Goal: Transaction & Acquisition: Download file/media

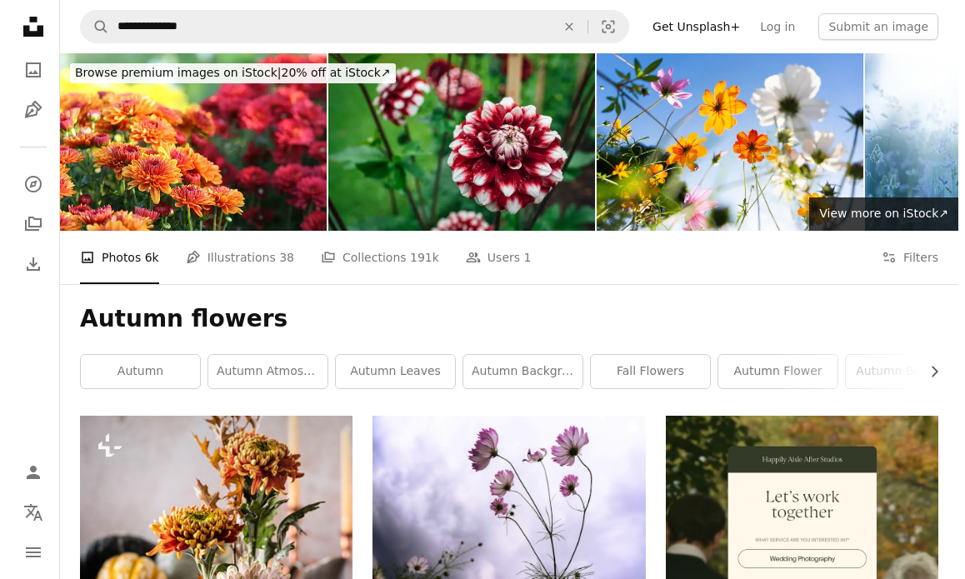
scroll to position [1417, 0]
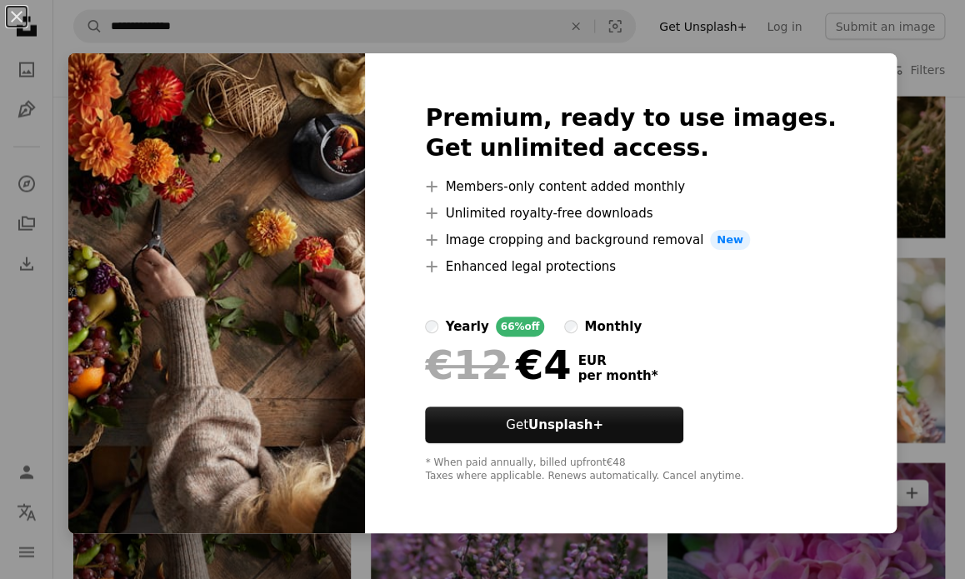
click at [863, 123] on div "An X shape Premium, ready to use images. Get unlimited access. A plus sign Memb…" at bounding box center [482, 289] width 965 height 579
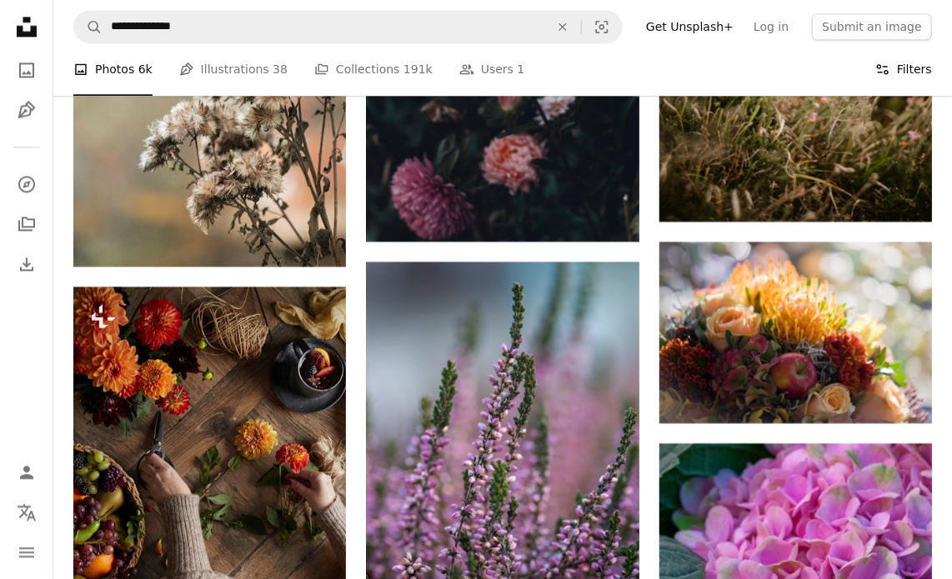
click at [928, 77] on button "Filters Filters" at bounding box center [903, 69] width 57 height 53
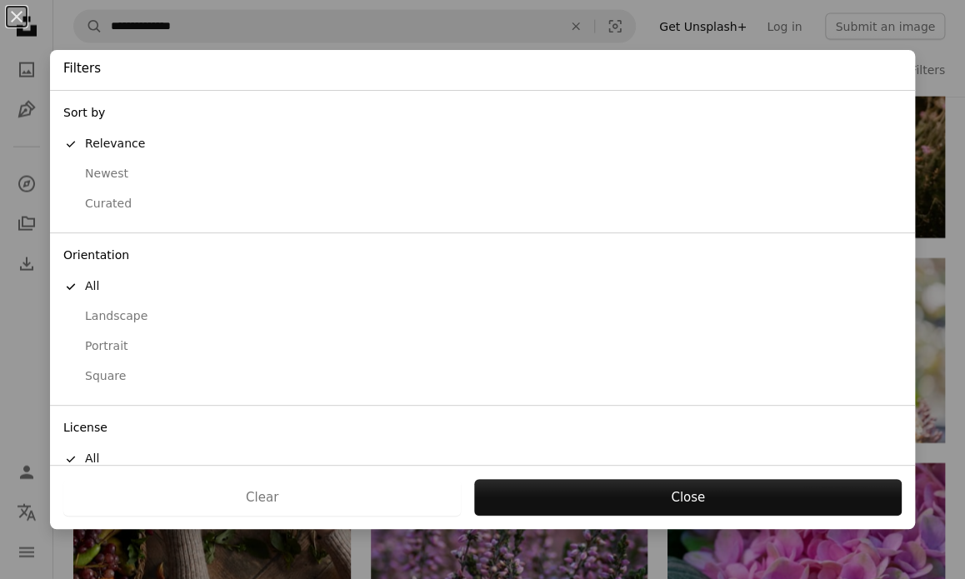
scroll to position [80, 0]
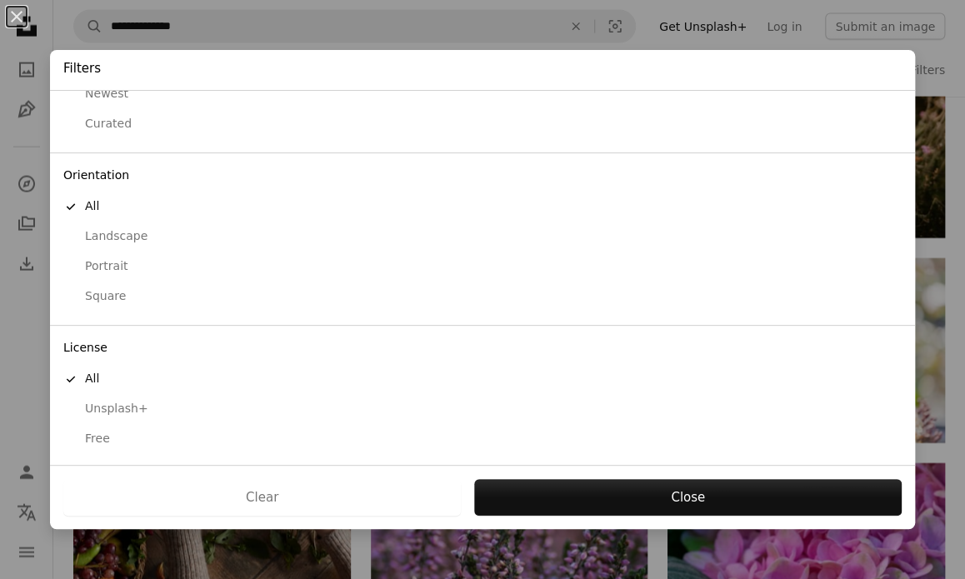
click at [100, 439] on div "Free" at bounding box center [482, 439] width 839 height 17
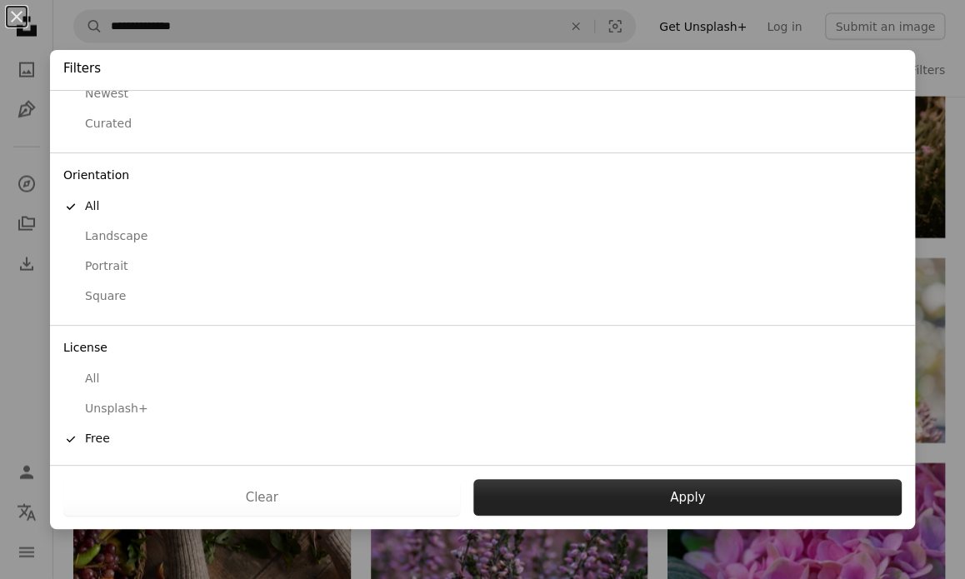
click at [740, 496] on button "Apply" at bounding box center [688, 497] width 429 height 37
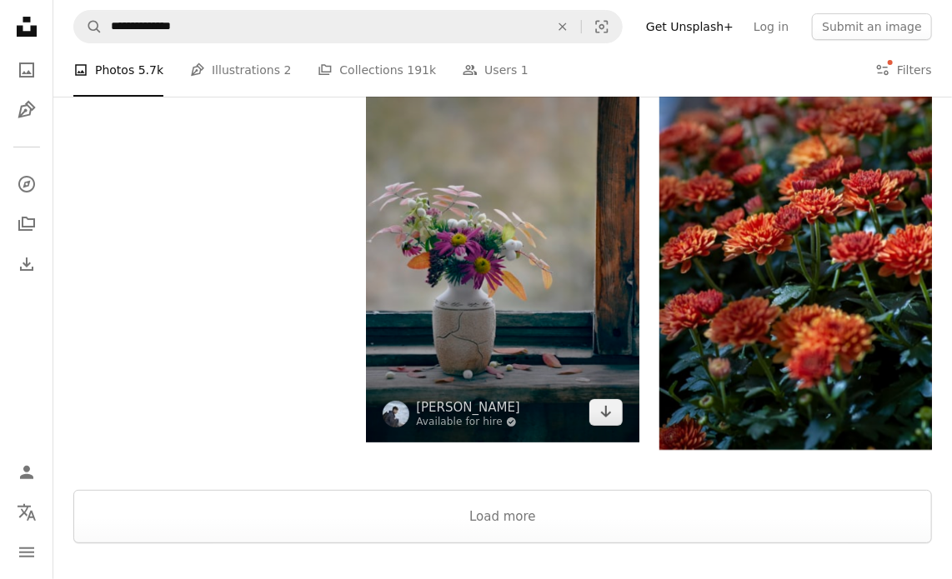
scroll to position [2251, 0]
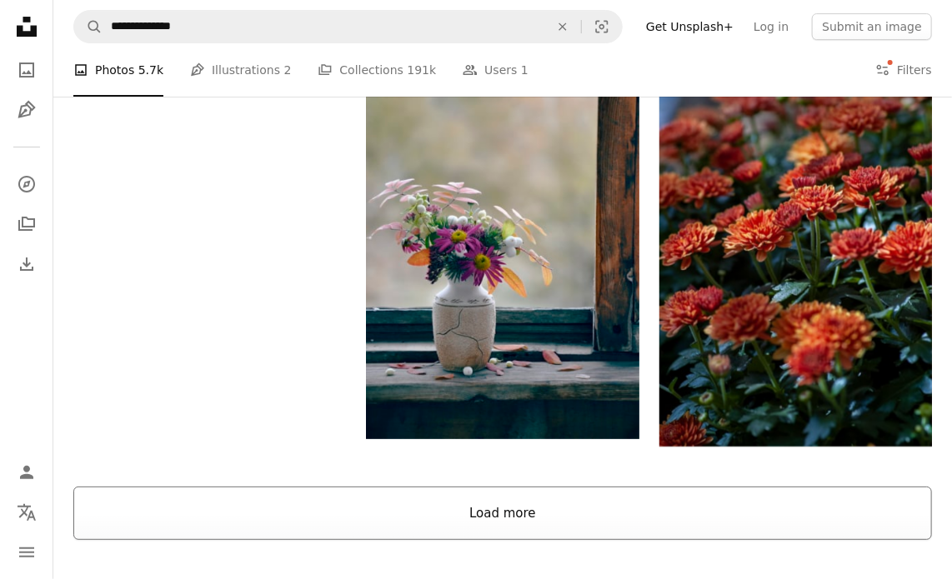
click at [470, 487] on button "Load more" at bounding box center [502, 513] width 859 height 53
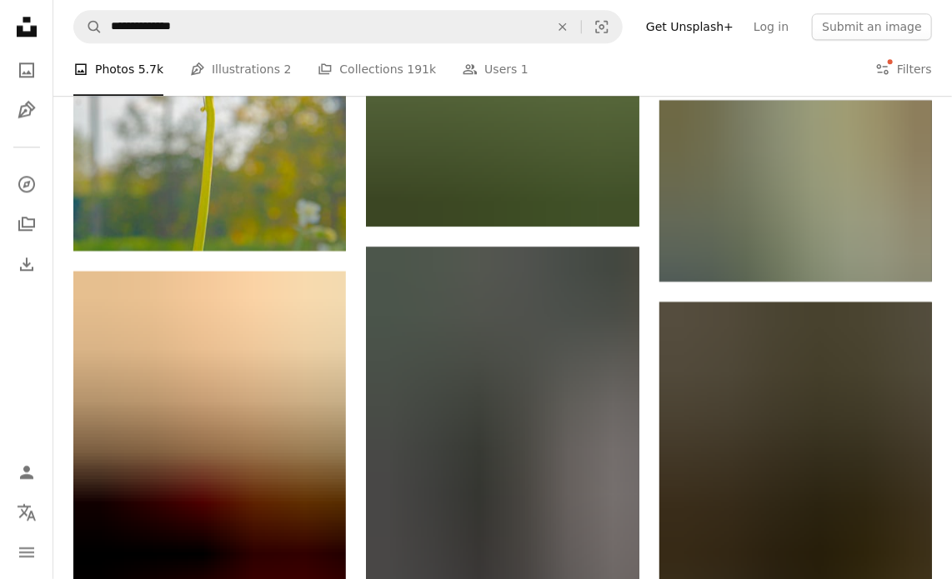
scroll to position [80453, 0]
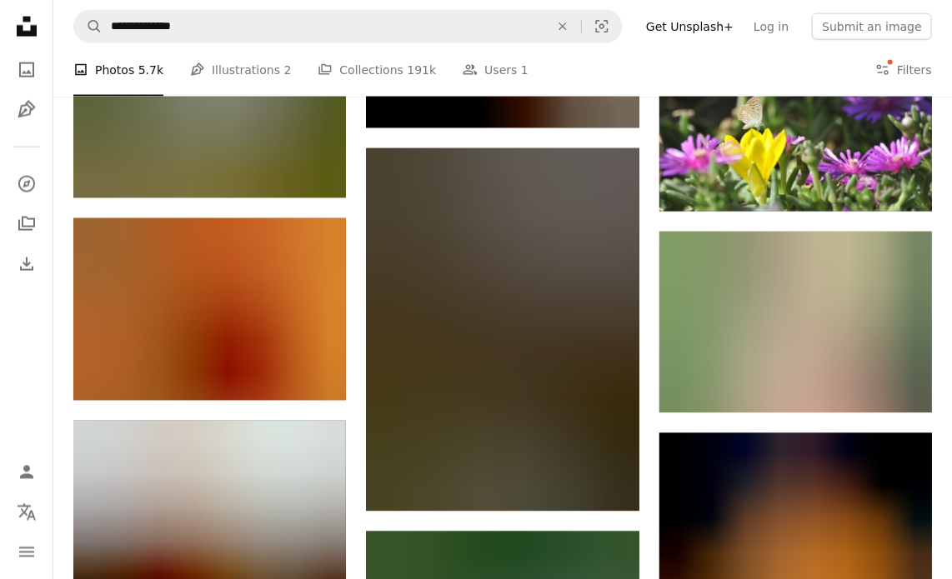
scroll to position [81954, 0]
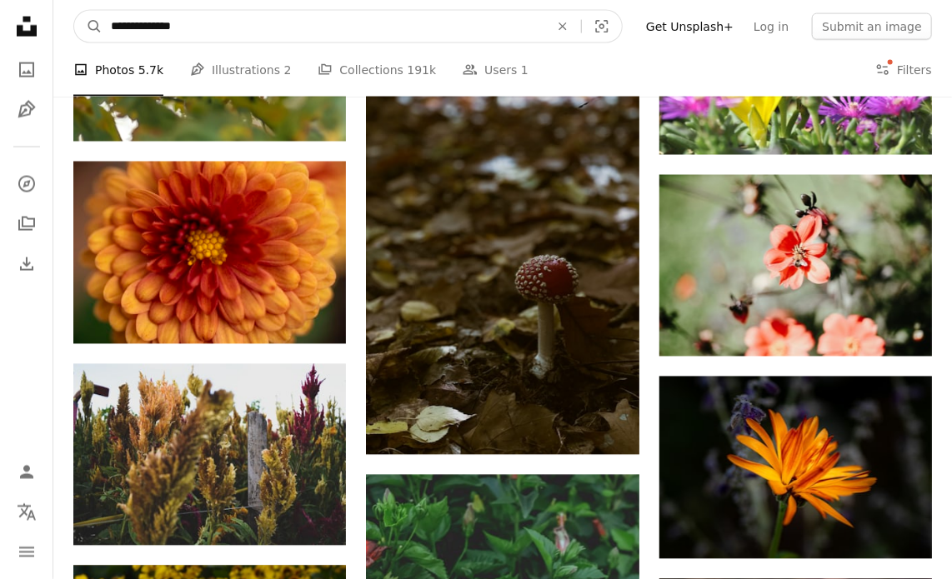
drag, startPoint x: 265, startPoint y: 28, endPoint x: 36, endPoint y: 49, distance: 230.2
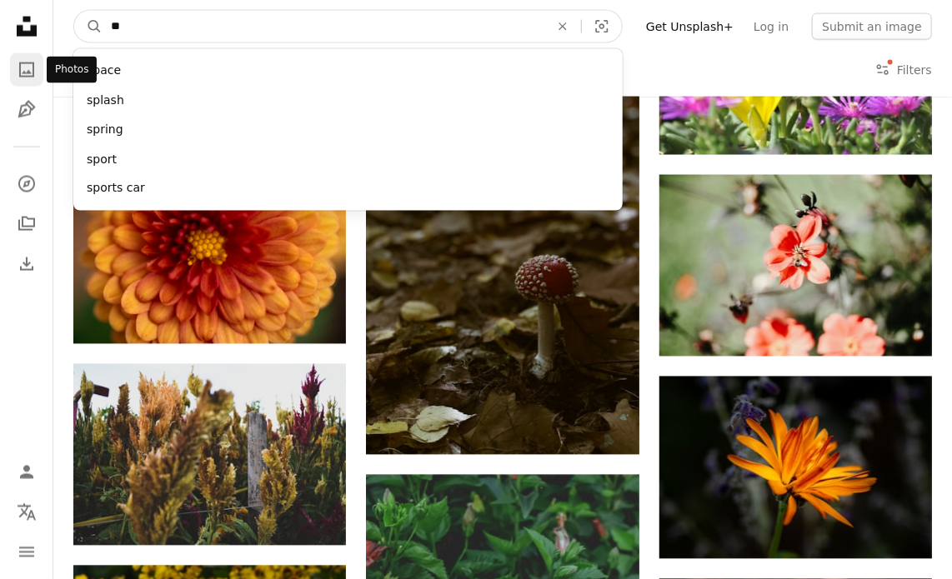
type input "*"
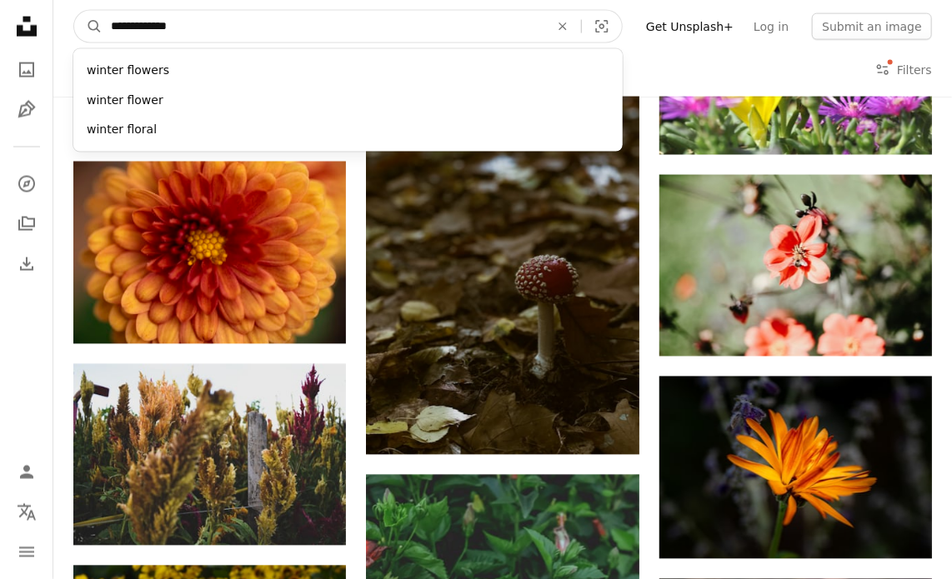
type input "**********"
click button "A magnifying glass" at bounding box center [88, 27] width 28 height 32
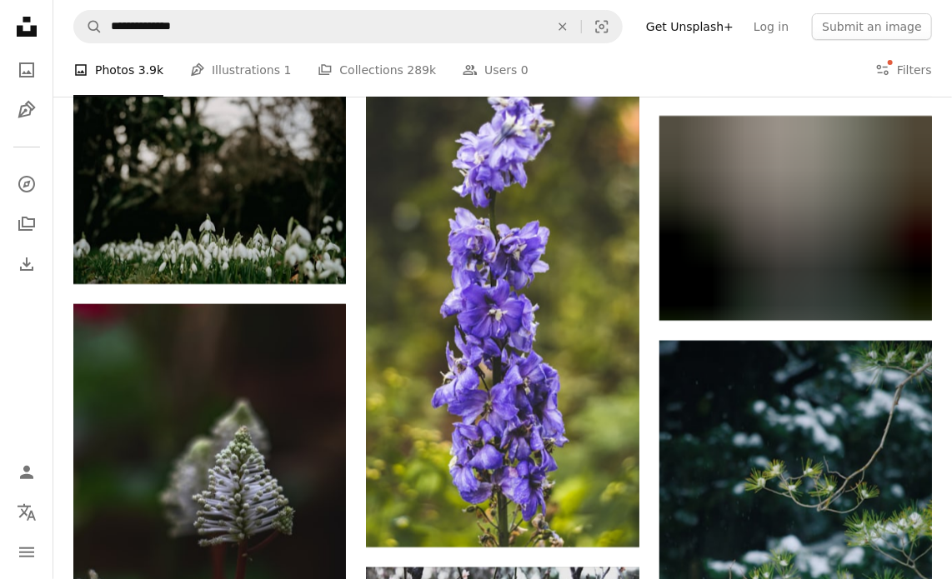
scroll to position [7253, 0]
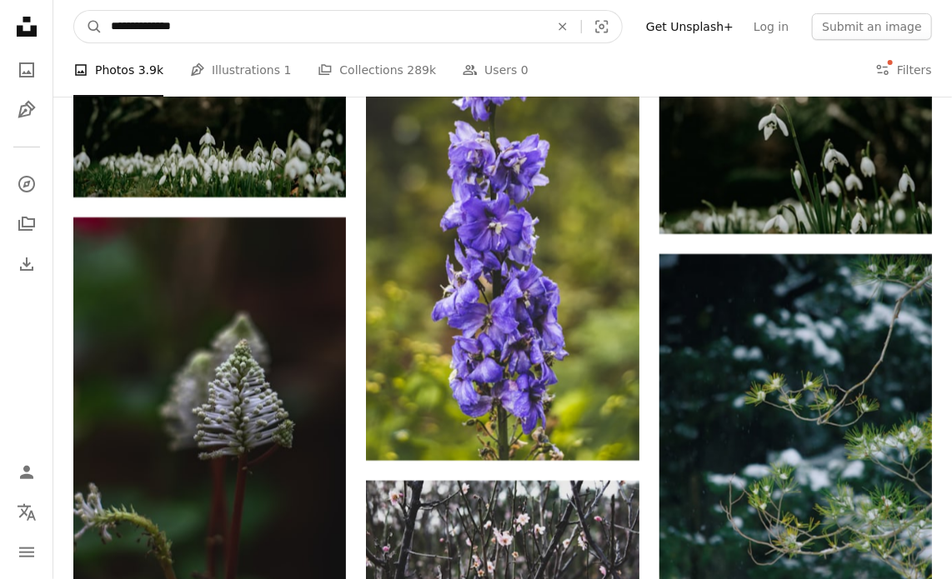
click at [178, 23] on input "**********" at bounding box center [324, 27] width 442 height 32
drag, startPoint x: 184, startPoint y: 26, endPoint x: 160, endPoint y: 28, distance: 24.3
click at [160, 27] on input "**********" at bounding box center [324, 27] width 442 height 32
type input "**********"
click at [74, 11] on button "A magnifying glass" at bounding box center [88, 27] width 28 height 32
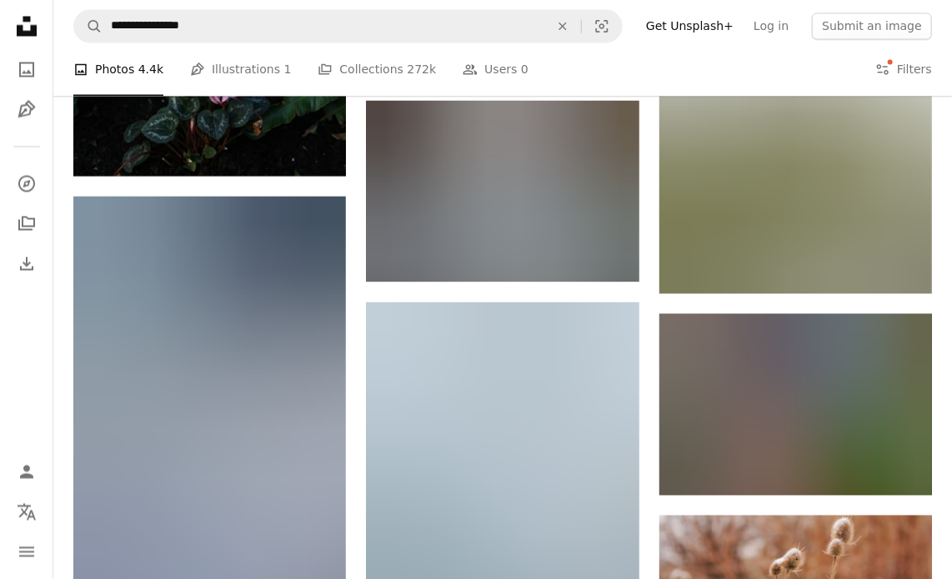
scroll to position [8337, 0]
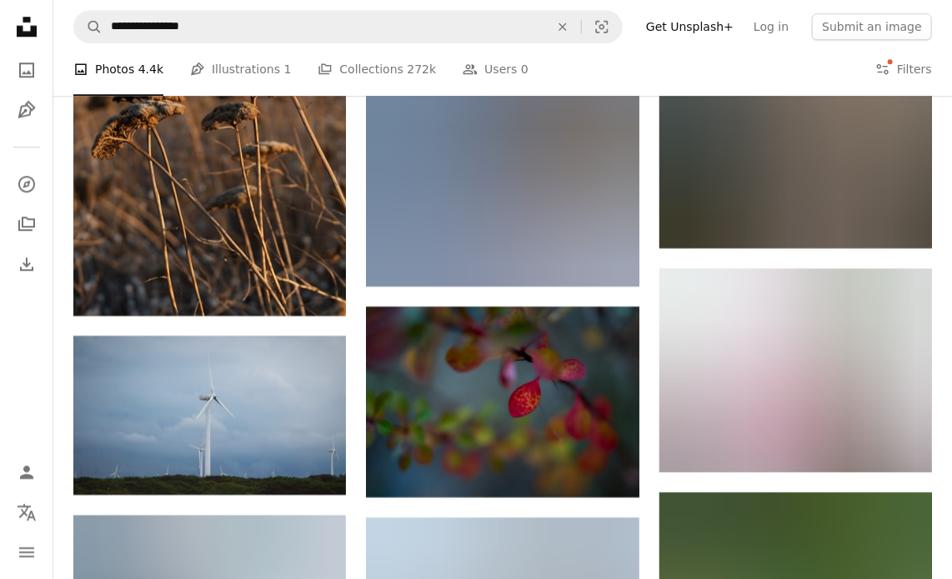
scroll to position [37434, 0]
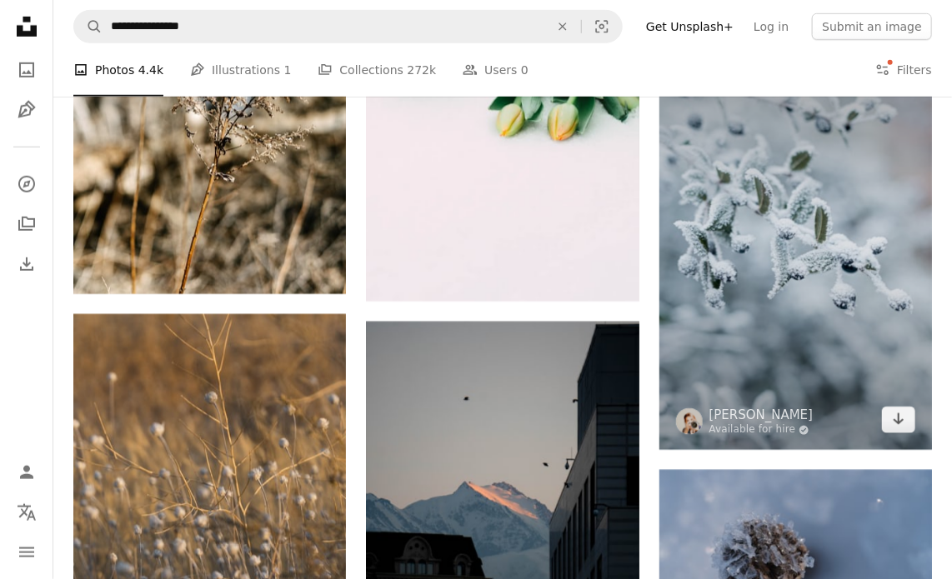
scroll to position [38684, 0]
